Goal: Information Seeking & Learning: Learn about a topic

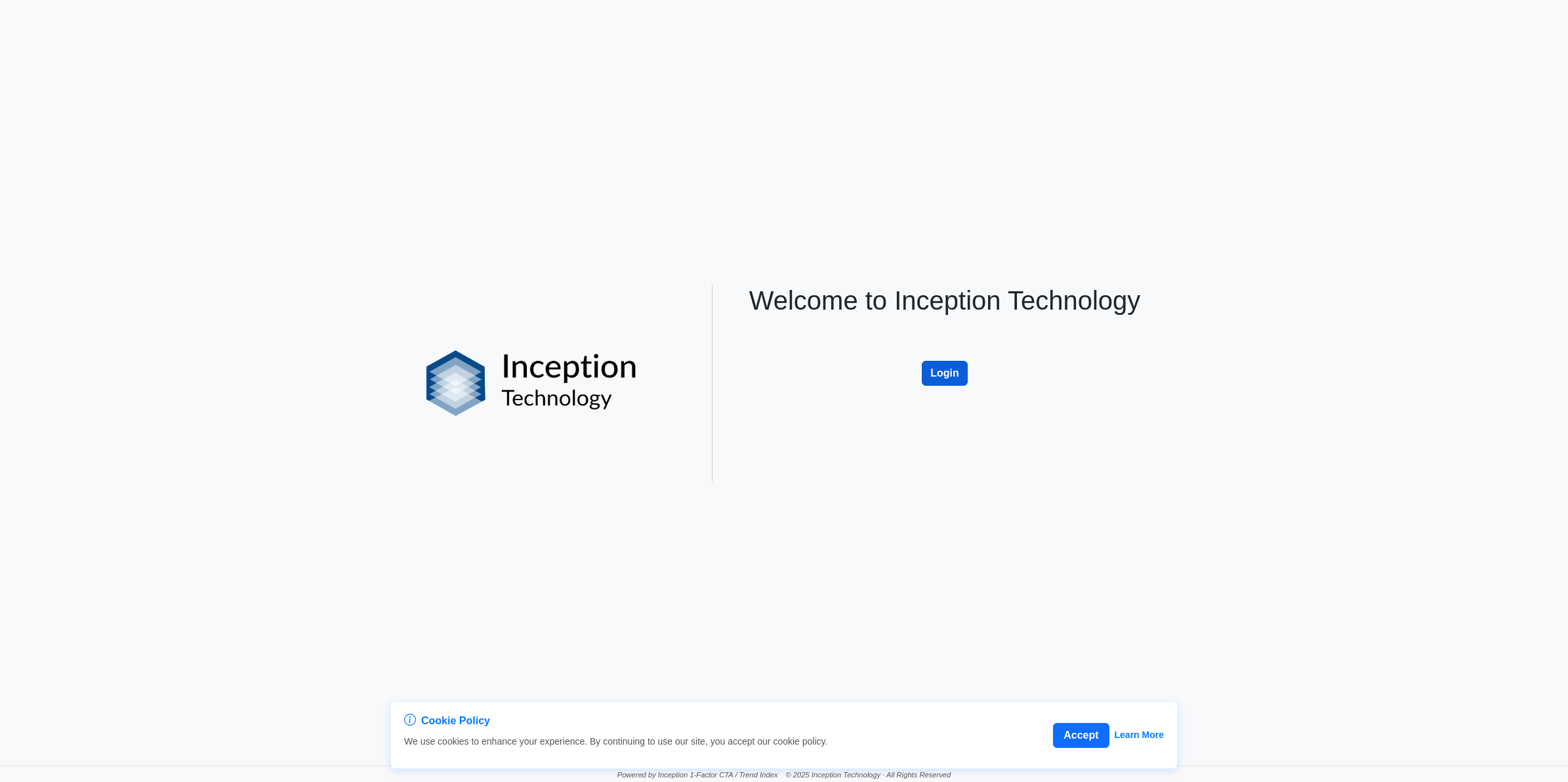
click at [938, 379] on button "Login" at bounding box center [944, 373] width 46 height 25
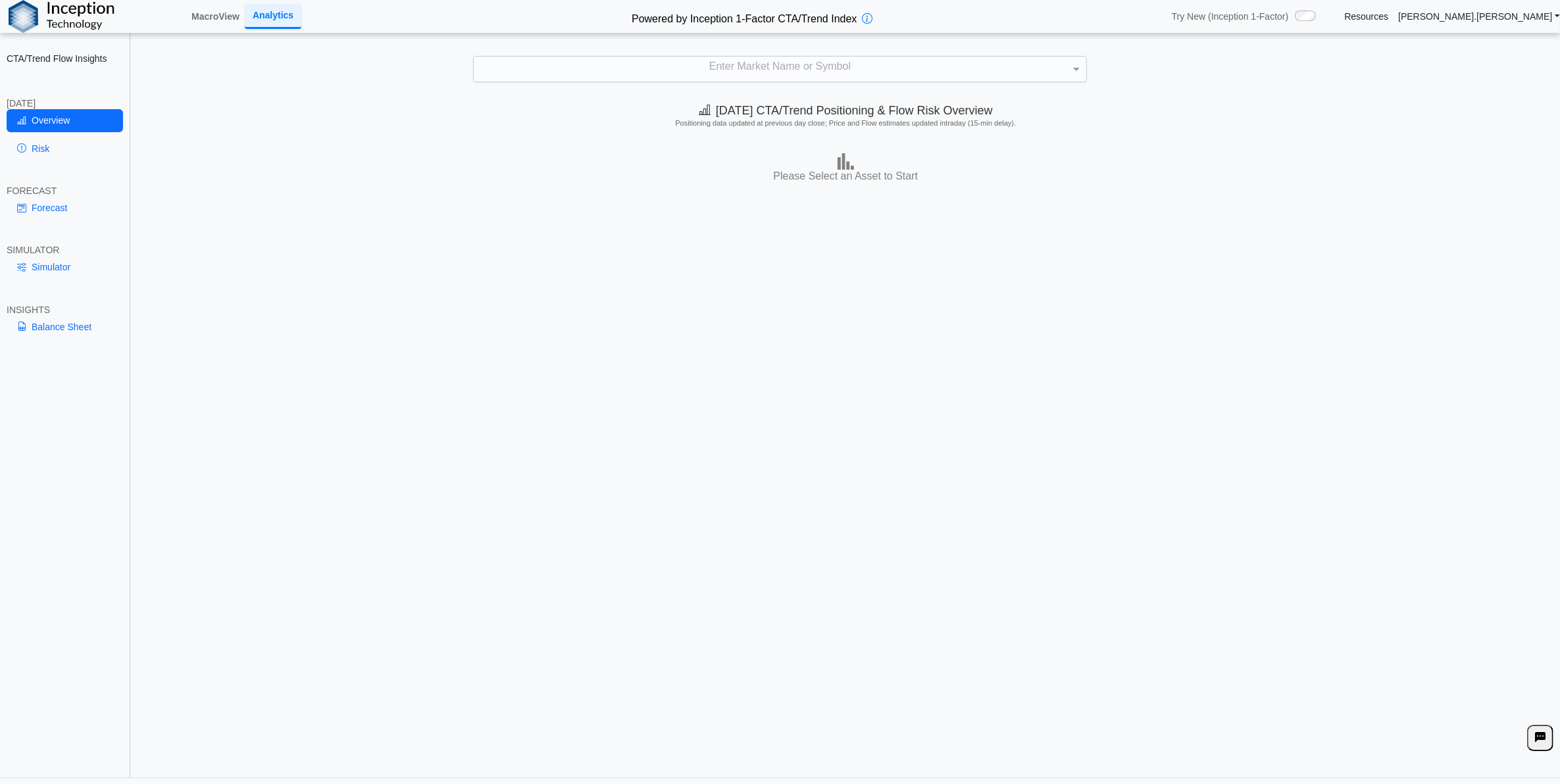
click at [729, 70] on div "Enter Market Name or Symbol" at bounding box center [780, 68] width 612 height 25
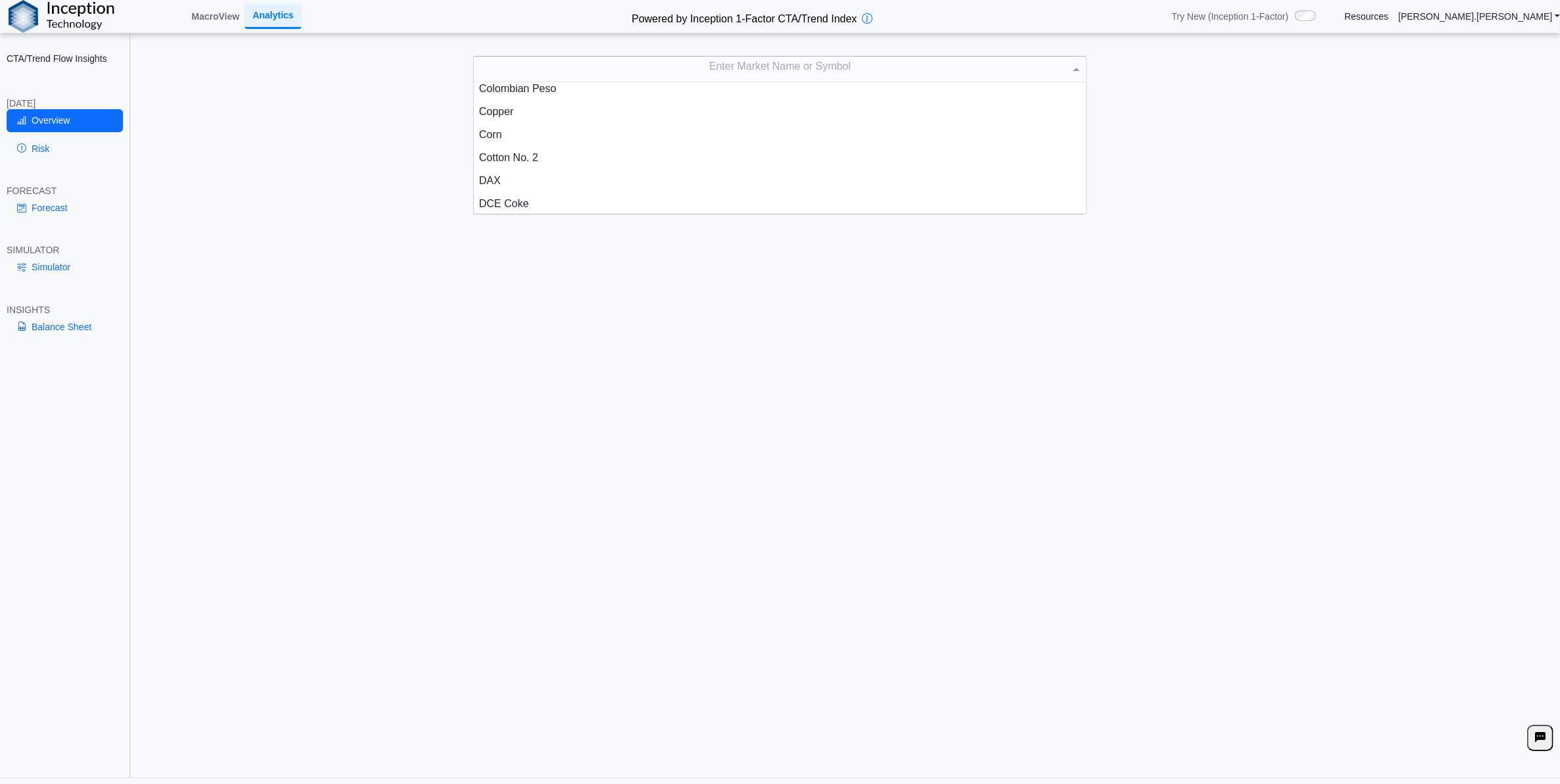
scroll to position [576, 0]
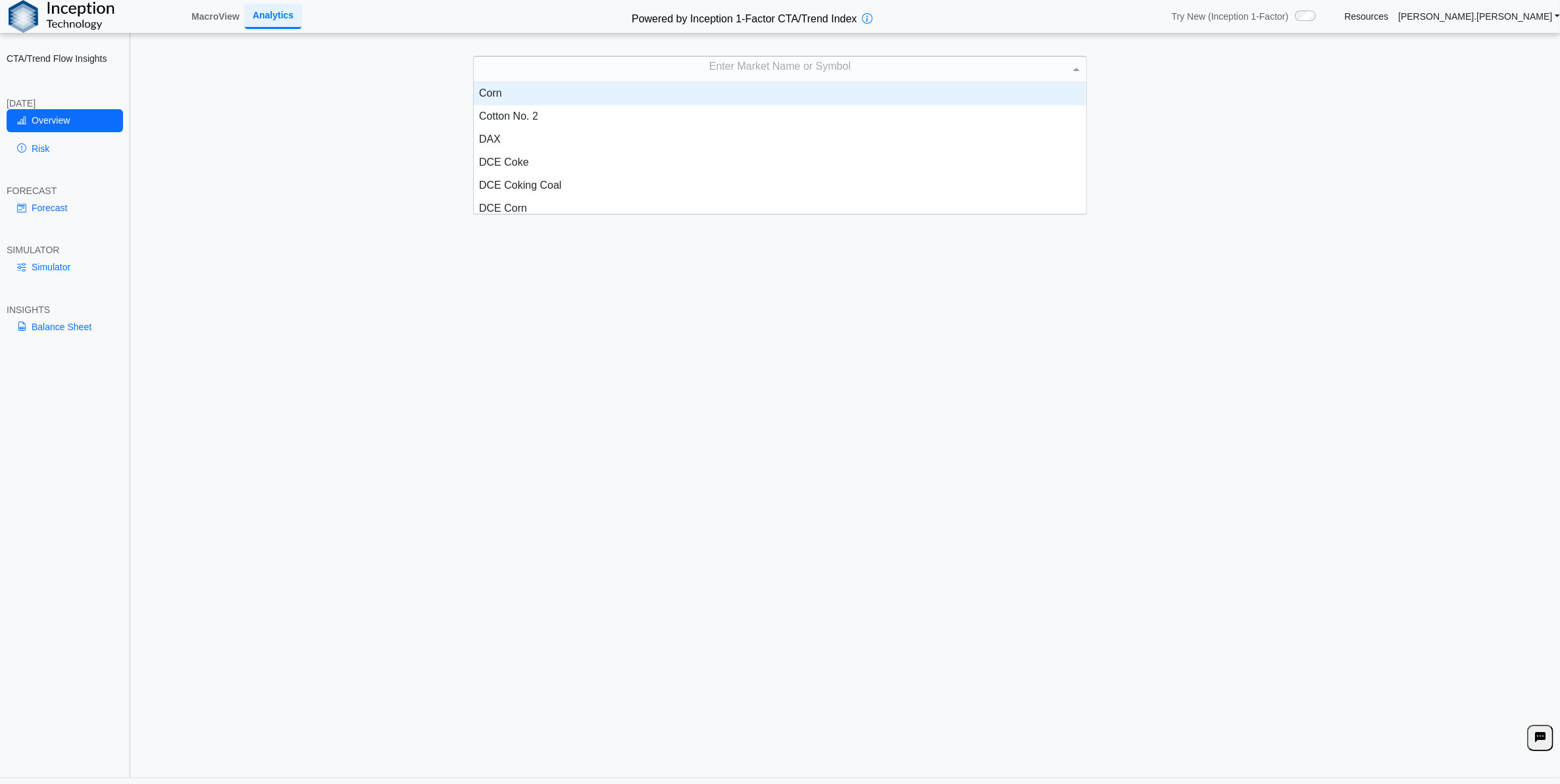
click at [550, 102] on div "Corn" at bounding box center [780, 93] width 612 height 23
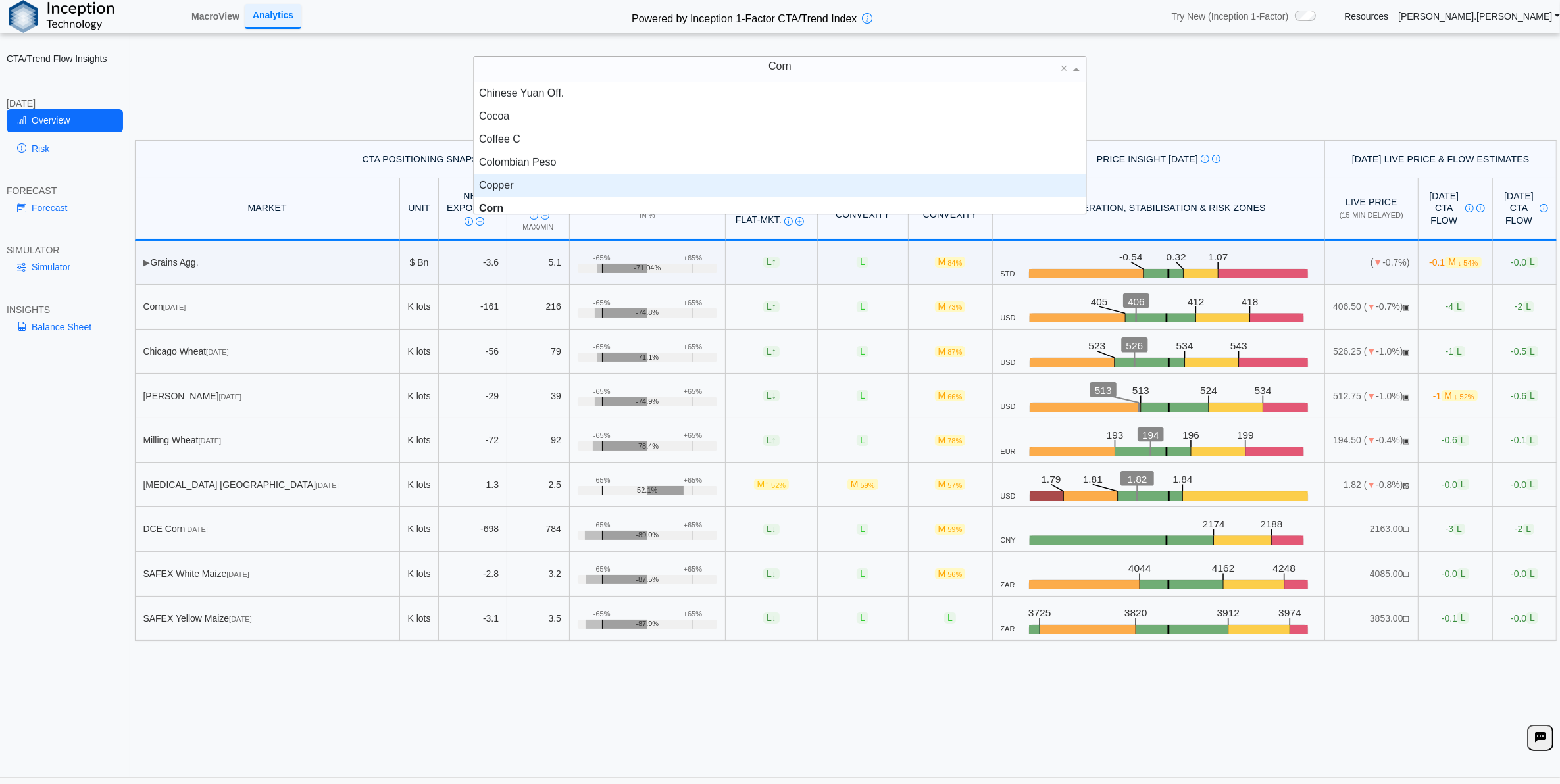
scroll to position [467, 0]
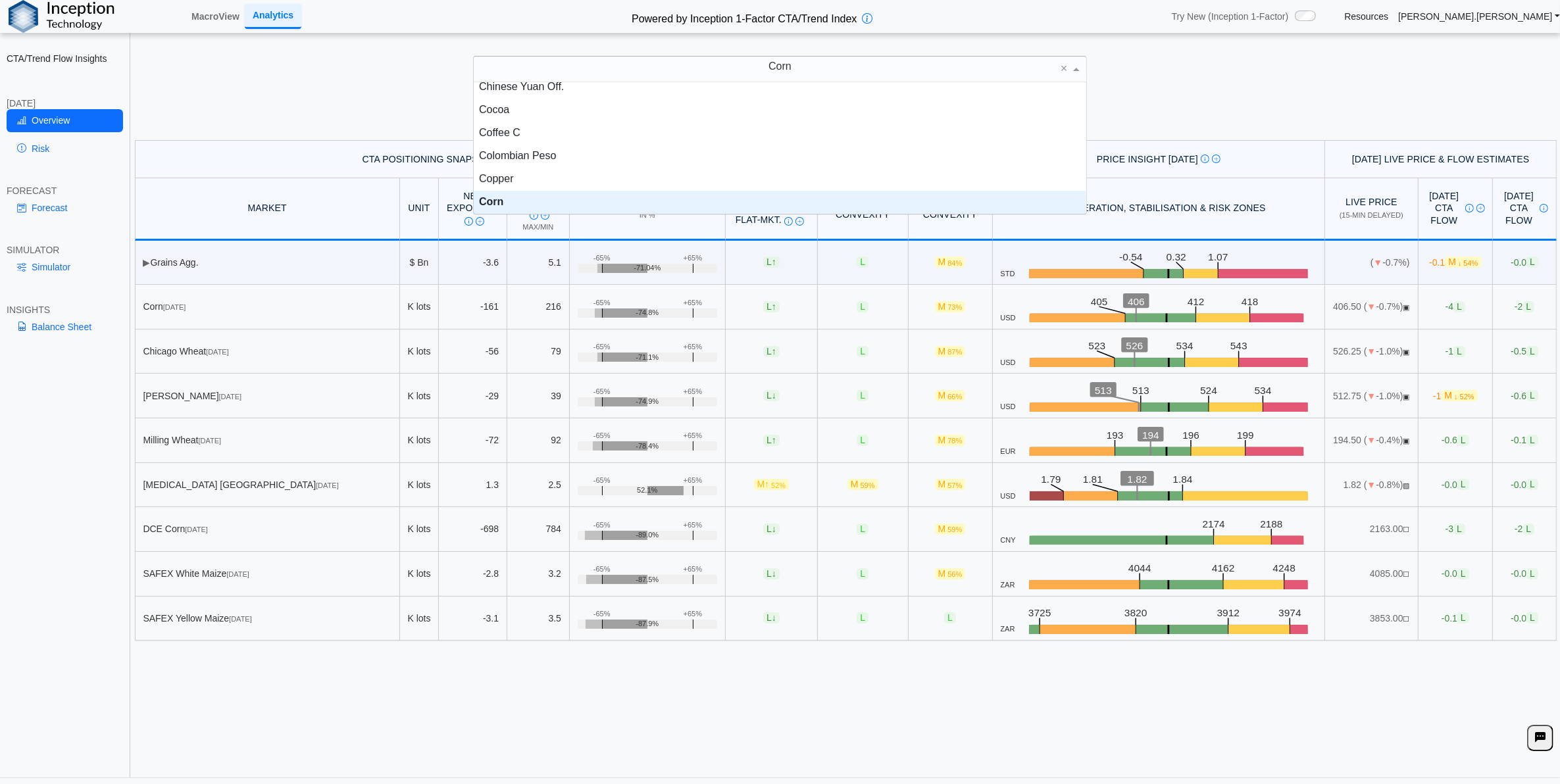
click at [518, 202] on div "Corn" at bounding box center [780, 202] width 612 height 23
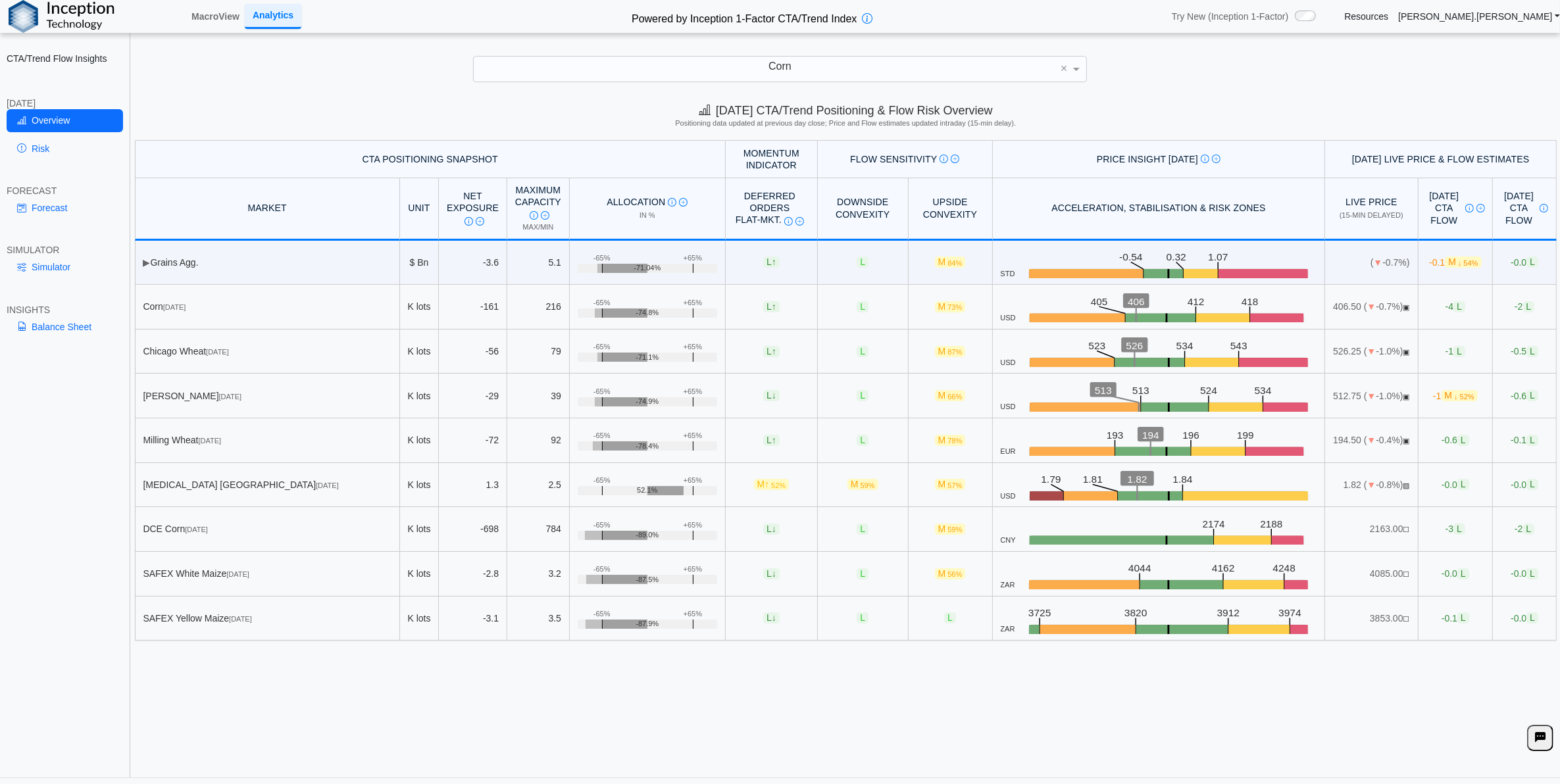
click at [941, 675] on div "[DATE] CTA/Trend Positioning & Flow Risk Overview Positioning data updated at p…" at bounding box center [846, 437] width 1428 height 682
drag, startPoint x: 699, startPoint y: 688, endPoint x: 669, endPoint y: 655, distance: 44.6
click at [699, 688] on div "[DATE] CTA/Trend Positioning & Flow Risk Overview Positioning data updated at p…" at bounding box center [846, 437] width 1428 height 682
click at [71, 142] on link "Risk" at bounding box center [64, 149] width 117 height 23
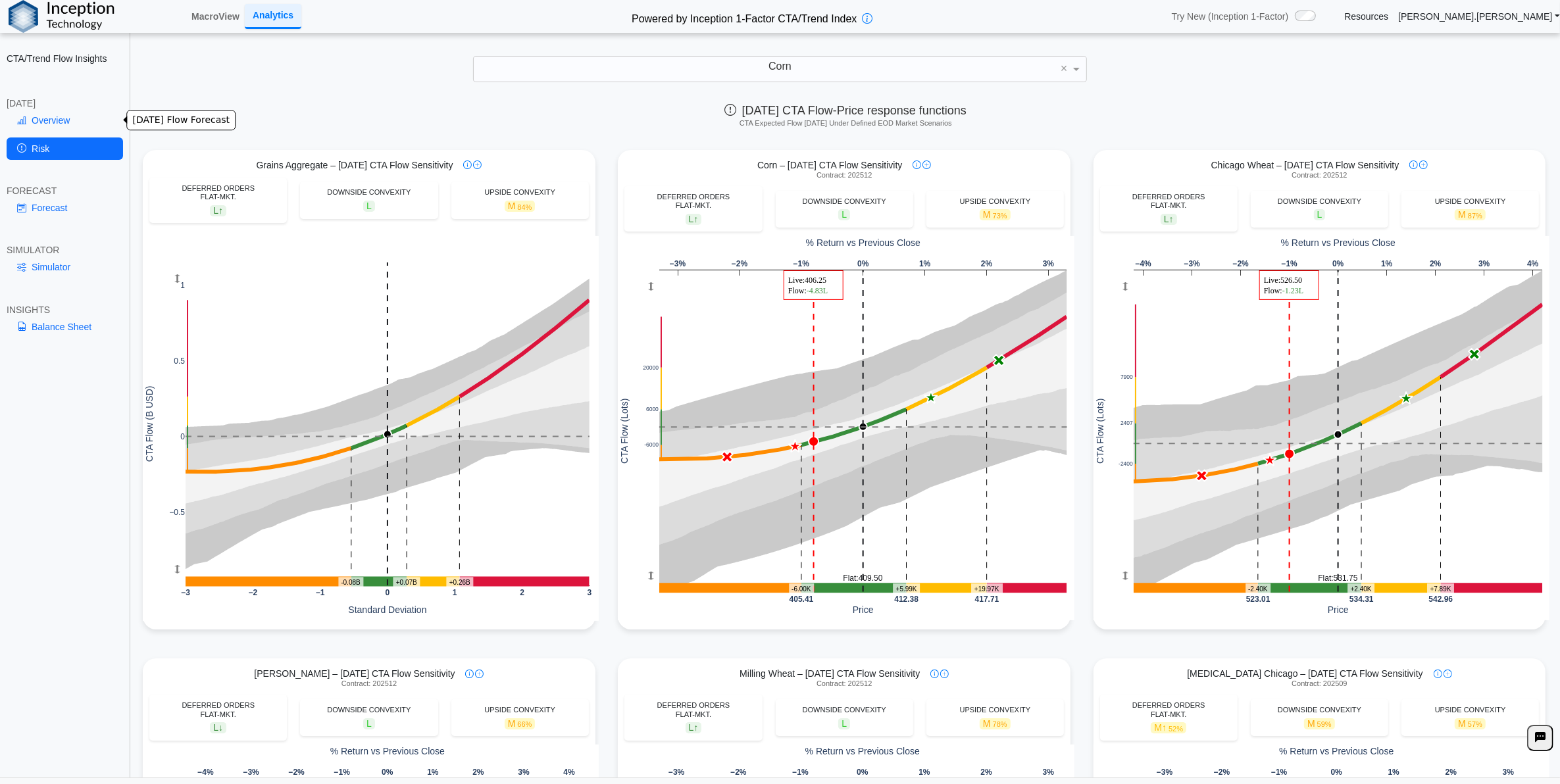
click at [74, 117] on link "Overview" at bounding box center [64, 121] width 117 height 23
